Goal: Task Accomplishment & Management: Manage account settings

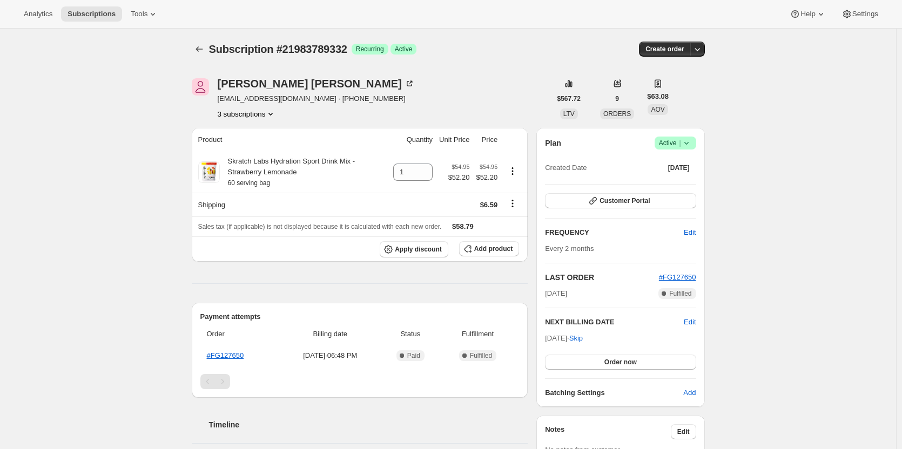
click at [692, 145] on icon at bounding box center [686, 143] width 11 height 11
click at [664, 187] on span "Cancel subscription" at bounding box center [678, 183] width 61 height 8
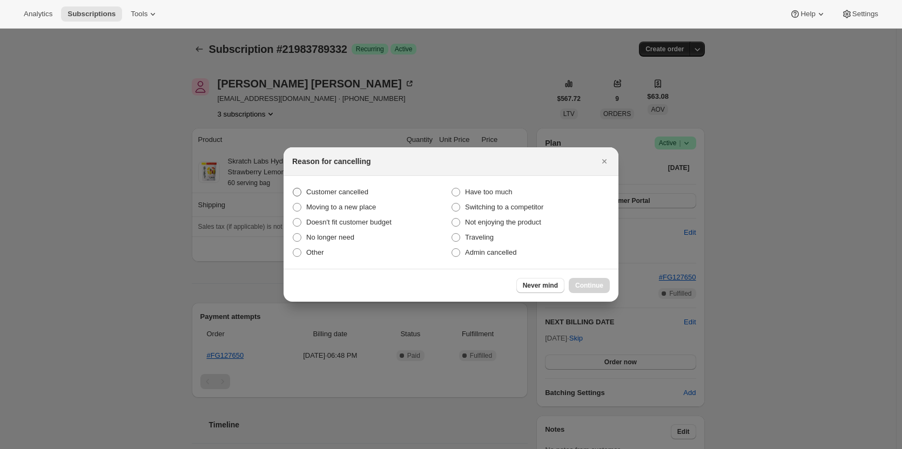
click at [348, 198] on label "Customer cancelled" at bounding box center [371, 192] width 159 height 15
click at [293, 188] on input "Customer cancelled" at bounding box center [293, 188] width 1 height 1
radio input "true"
click at [575, 280] on button "Continue" at bounding box center [589, 285] width 41 height 15
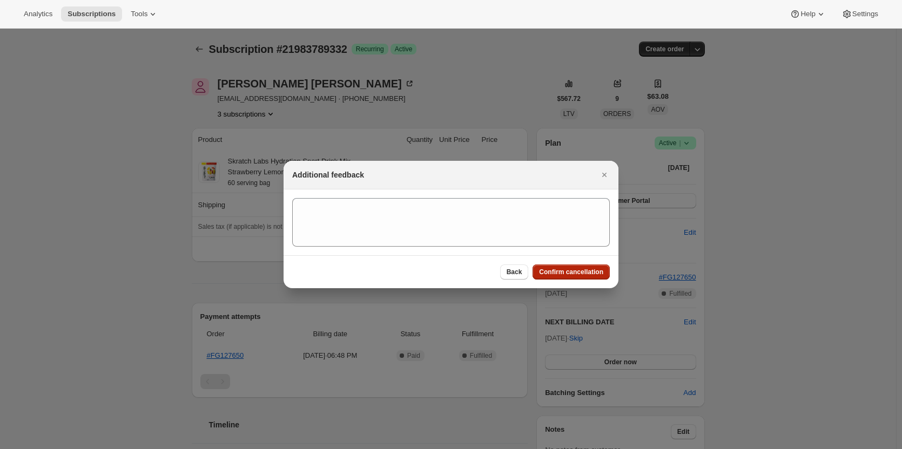
click at [574, 278] on button "Confirm cancellation" at bounding box center [570, 272] width 77 height 15
